Goal: Information Seeking & Learning: Learn about a topic

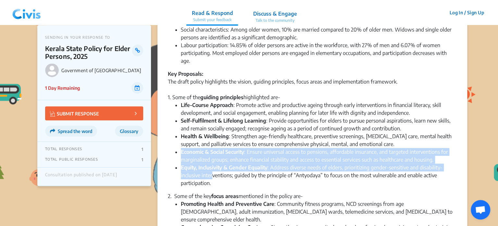
drag, startPoint x: 169, startPoint y: 141, endPoint x: 213, endPoint y: 170, distance: 52.9
click at [213, 170] on ul "Life-Course Approach : Promote active and productive ageing through early inter…" at bounding box center [312, 144] width 289 height 86
click at [213, 170] on li "Equity, Inclusivity & Gender Equality : Address diverse needs of elders, priori…" at bounding box center [319, 174] width 276 height 23
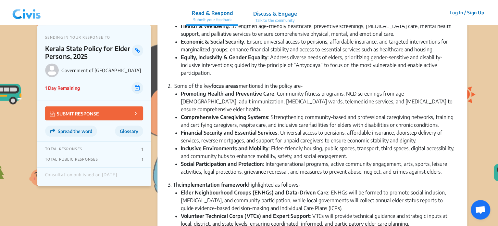
scroll to position [280, 0]
drag, startPoint x: 170, startPoint y: 128, endPoint x: 188, endPoint y: 135, distance: 19.4
click at [188, 135] on ul "Promoting Health and Preventive Care : Community fitness programs, NCD screenin…" at bounding box center [312, 132] width 289 height 86
click at [188, 145] on strong "Inclusive Environments and Mobility" at bounding box center [225, 148] width 88 height 6
drag, startPoint x: 167, startPoint y: 147, endPoint x: 445, endPoint y: 154, distance: 278.8
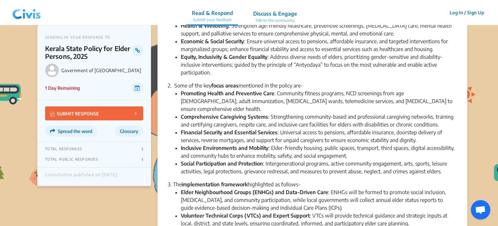
click at [445, 154] on div "Summary × English Government of Kerala has released the Kerala State Policy for…" at bounding box center [313, 52] width 310 height 598
copy li "Social Participation and Protection : Intergenerational programs, active commun…"
click at [309, 82] on div "2. Some of the key focus areas mentioned in the policy are-" at bounding box center [312, 86] width 289 height 8
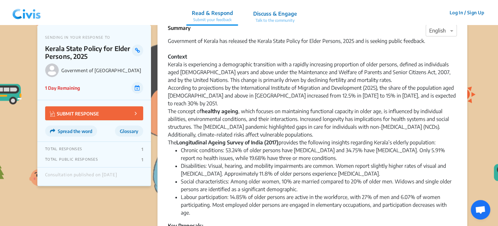
scroll to position [18, 0]
drag, startPoint x: 40, startPoint y: 47, endPoint x: 94, endPoint y: 54, distance: 54.3
click at [94, 54] on div "SENDING IN YOUR RESPONSE TO Kerala State Policy for Elder Persons, 2025 Governm…" at bounding box center [94, 62] width 114 height 75
copy p "Kerala State Policy for Elder Persons, 2025"
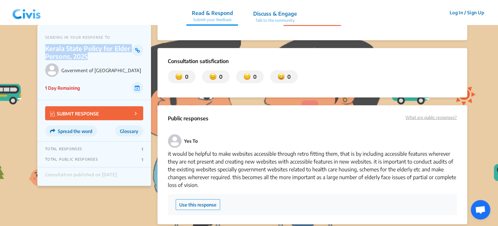
scroll to position [830, 0]
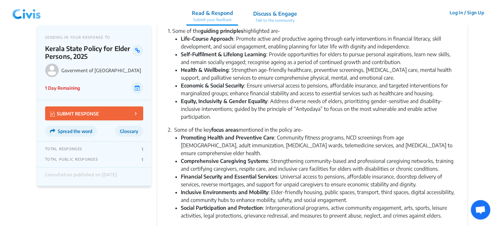
scroll to position [204, 0]
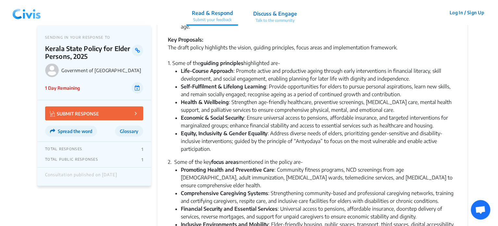
click at [17, 11] on img at bounding box center [27, 12] width 34 height 19
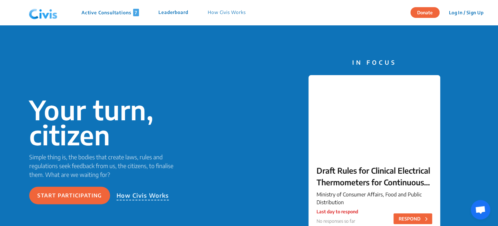
click at [107, 14] on p "Active Consultations 7" at bounding box center [110, 12] width 57 height 7
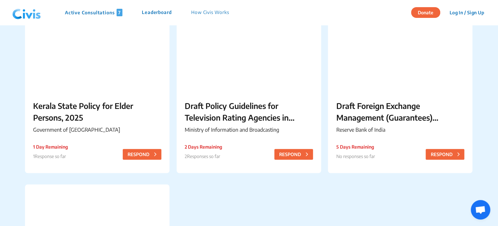
scroll to position [247, 0]
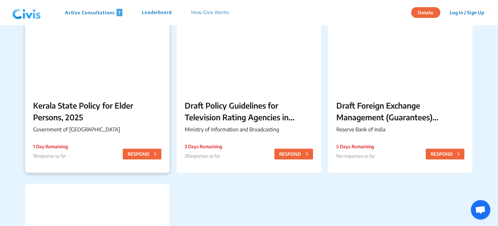
click at [96, 98] on div "Kerala State Policy for Elder Persons, 2025 Government of Kerala 1 Day Remainin…" at bounding box center [97, 117] width 145 height 53
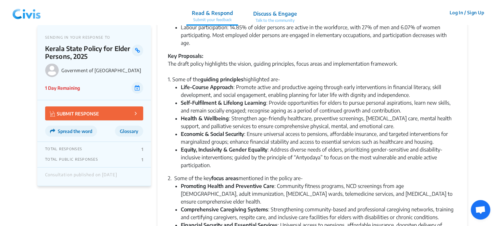
scroll to position [240, 0]
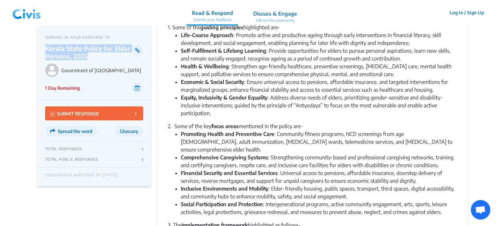
drag, startPoint x: 45, startPoint y: 47, endPoint x: 92, endPoint y: 60, distance: 49.2
click at [92, 60] on div "SENDING IN YOUR RESPONSE TO Kerala State Policy for Elder Persons, 2025 Governm…" at bounding box center [94, 62] width 114 height 75
copy p "Kerala State Policy for Elder Persons, 2025"
click at [196, 79] on strong "Economic & Social Security" at bounding box center [212, 82] width 63 height 6
